Goal: Find specific page/section: Locate a particular part of the current website

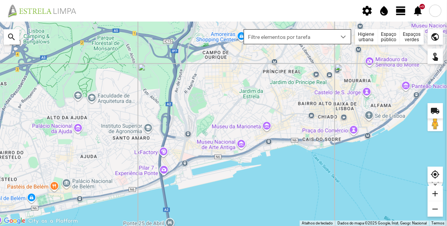
click at [265, 30] on div "dropdown trigger" at bounding box center [344, 37] width 15 height 14
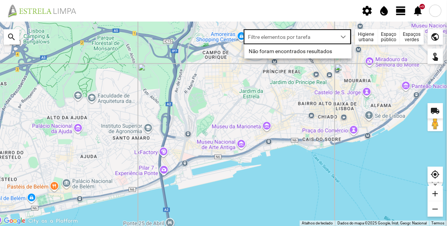
click at [265, 30] on div at bounding box center [223, 124] width 447 height 204
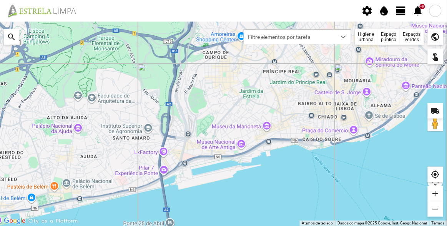
click at [265, 30] on div "Espaços verdes" at bounding box center [412, 36] width 24 height 15
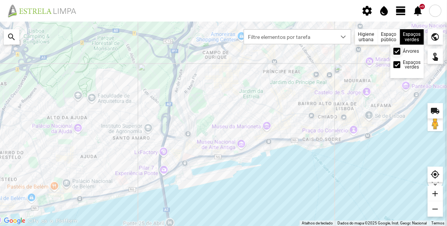
click at [265, 30] on div at bounding box center [397, 51] width 7 height 7
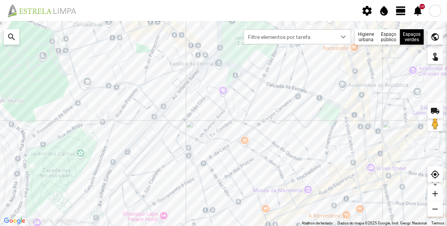
drag, startPoint x: 319, startPoint y: 100, endPoint x: 296, endPoint y: 101, distance: 22.7
click at [265, 30] on div at bounding box center [223, 124] width 447 height 204
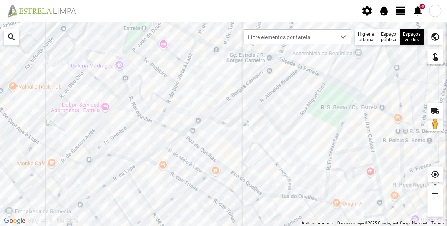
click at [265, 30] on div at bounding box center [223, 124] width 447 height 204
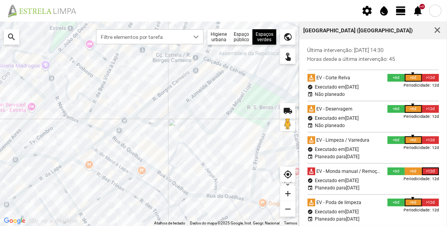
click at [246, 30] on div at bounding box center [150, 124] width 300 height 204
click at [265, 28] on span "button" at bounding box center [437, 30] width 7 height 7
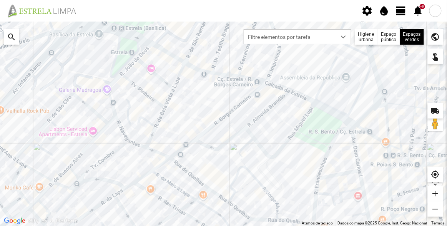
drag, startPoint x: 295, startPoint y: 85, endPoint x: 281, endPoint y: 113, distance: 31.3
click at [265, 30] on div at bounding box center [223, 124] width 447 height 204
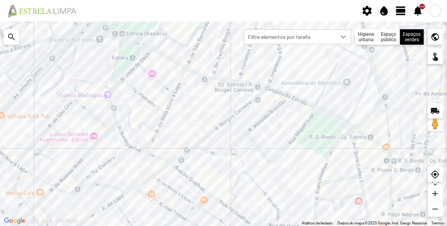
drag, startPoint x: 375, startPoint y: 151, endPoint x: 378, endPoint y: 155, distance: 4.9
click at [265, 30] on div at bounding box center [223, 124] width 447 height 204
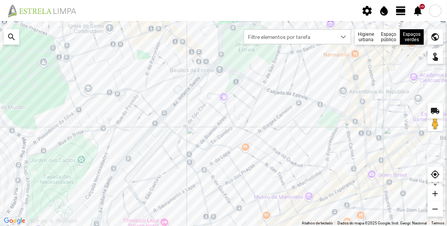
drag, startPoint x: 225, startPoint y: 157, endPoint x: 226, endPoint y: 135, distance: 21.2
click at [226, 30] on div at bounding box center [223, 124] width 447 height 204
